Goal: Information Seeking & Learning: Learn about a topic

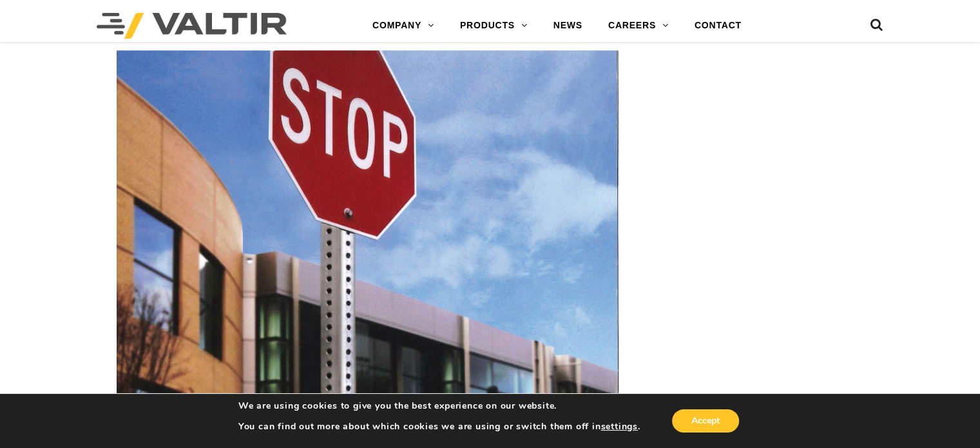
scroll to position [1272, 0]
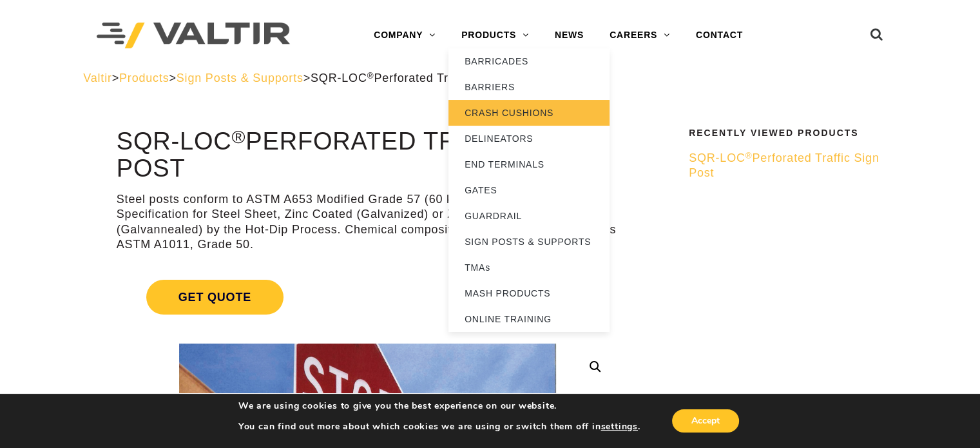
click at [498, 105] on link "CRASH CUSHIONS" at bounding box center [528, 113] width 161 height 26
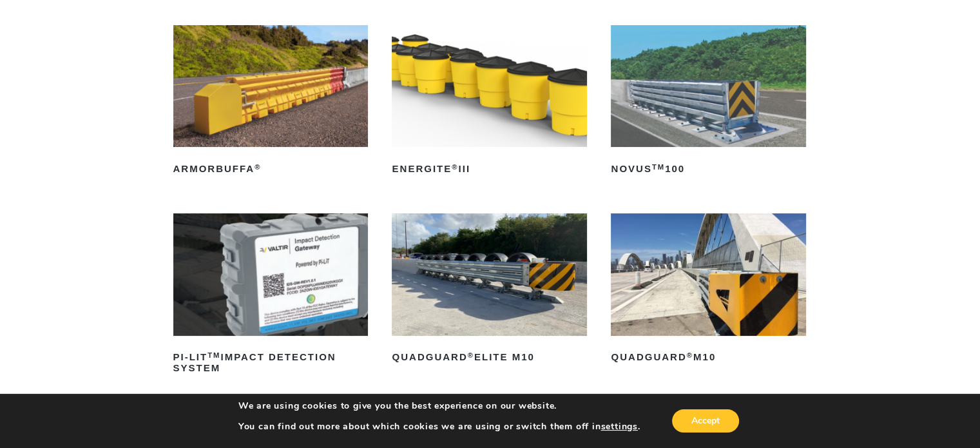
scroll to position [258, 0]
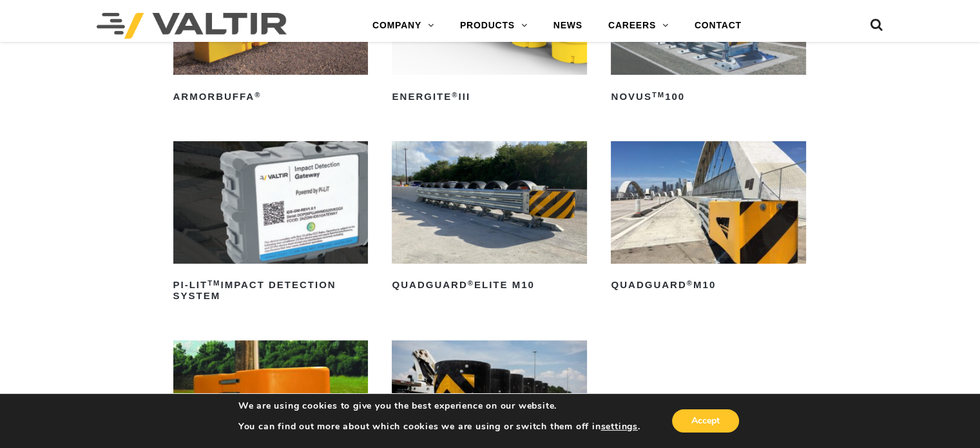
click at [732, 204] on img at bounding box center [708, 202] width 195 height 122
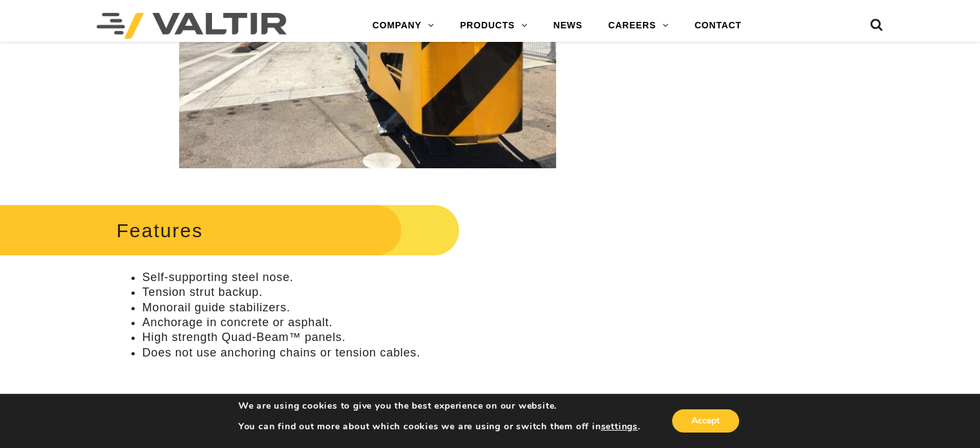
scroll to position [387, 0]
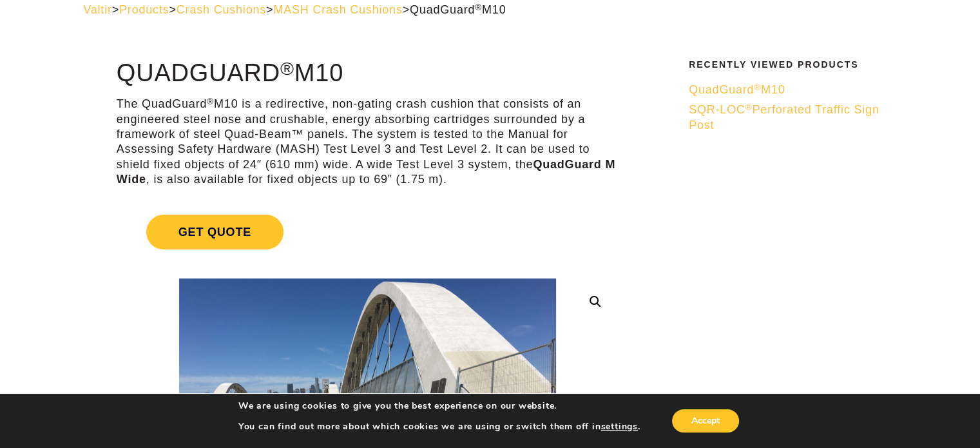
scroll to position [64, 0]
